Goal: Task Accomplishment & Management: Manage account settings

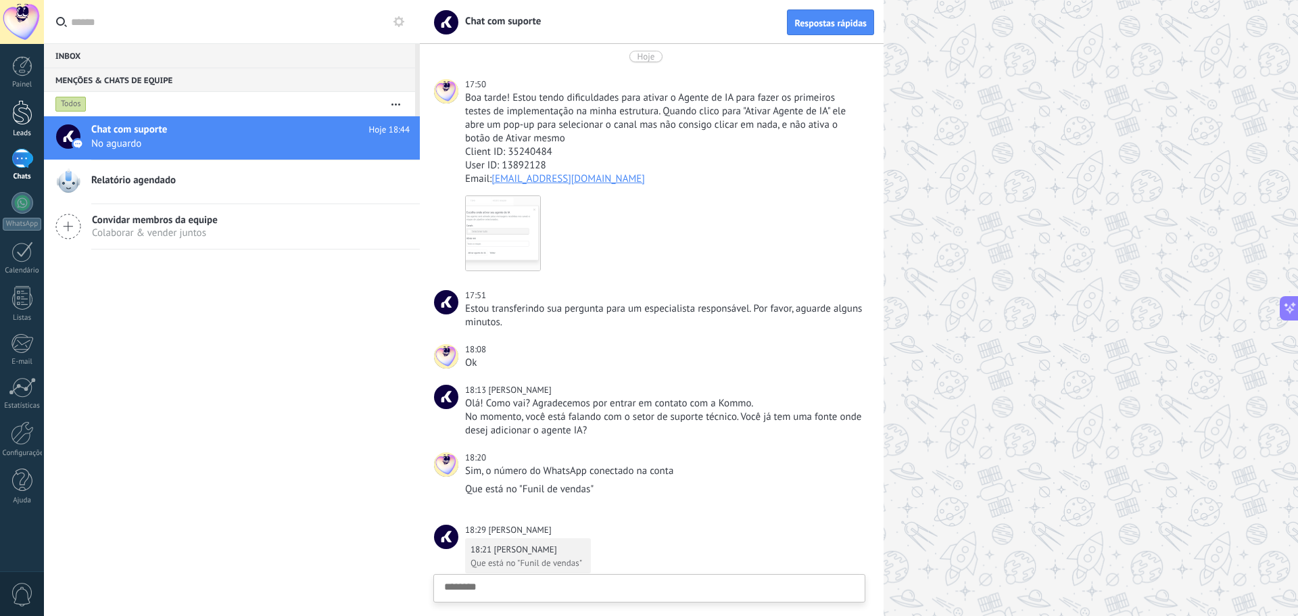
scroll to position [13, 0]
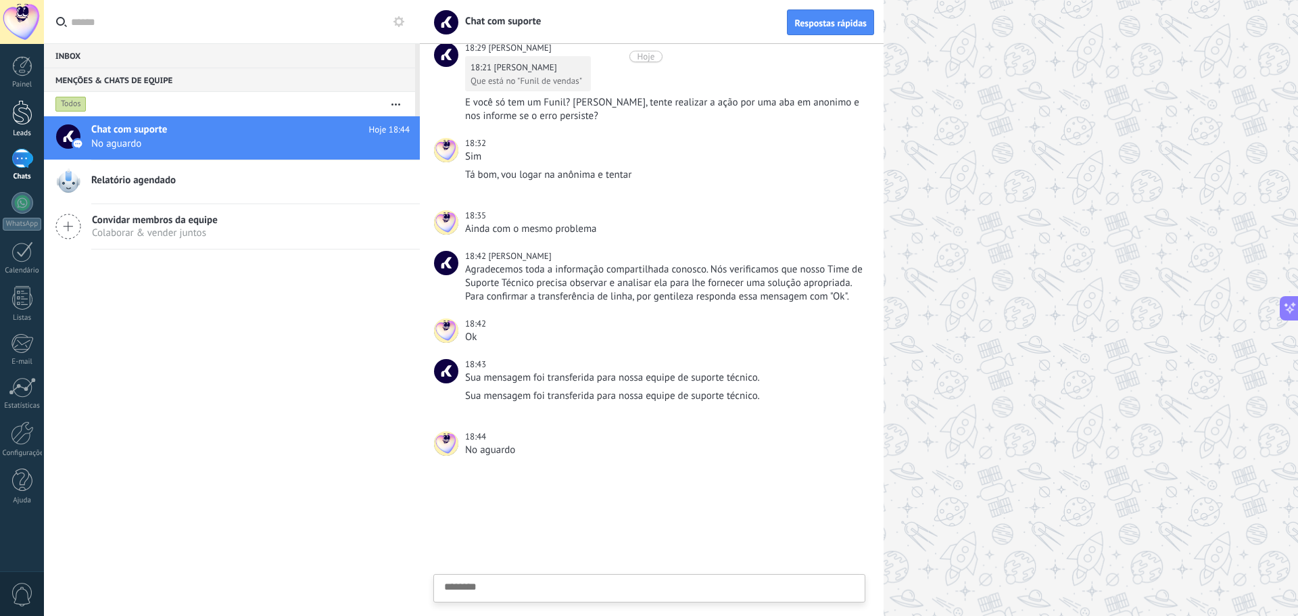
click at [18, 116] on div at bounding box center [22, 112] width 20 height 25
